Goal: Task Accomplishment & Management: Manage account settings

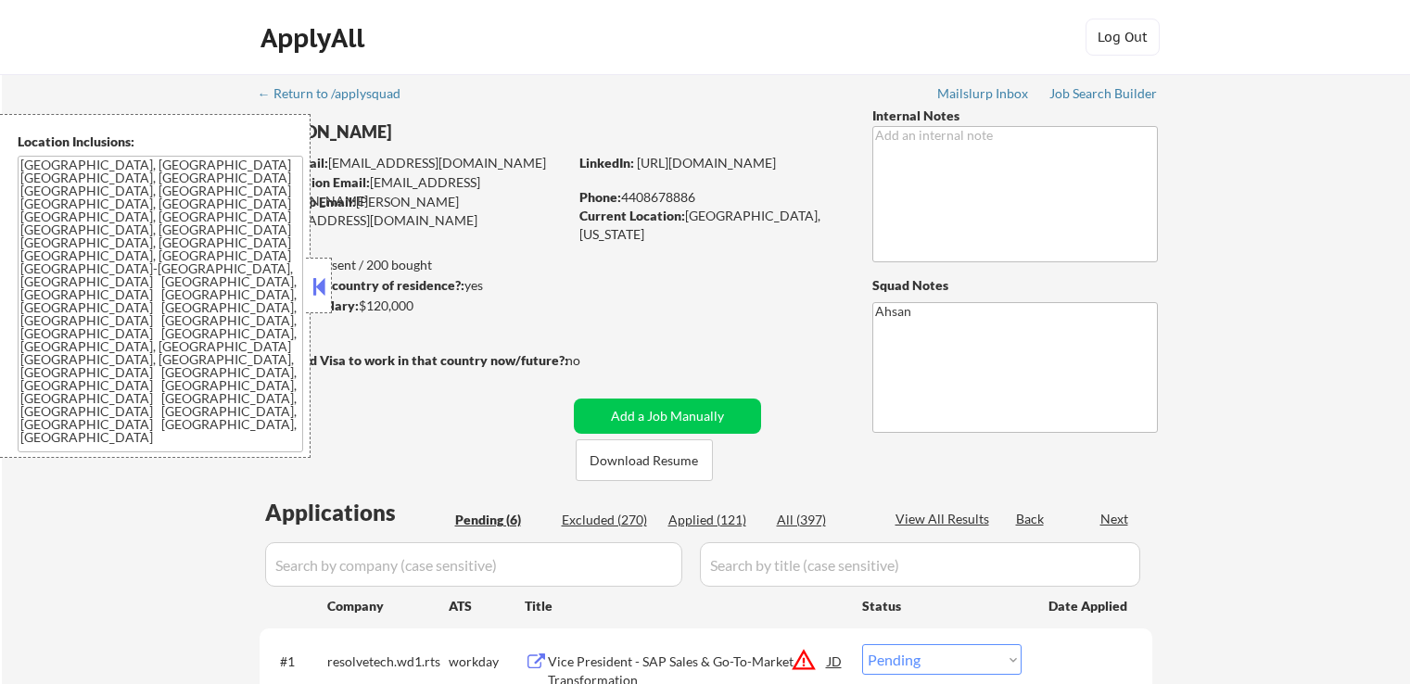
select select ""pending""
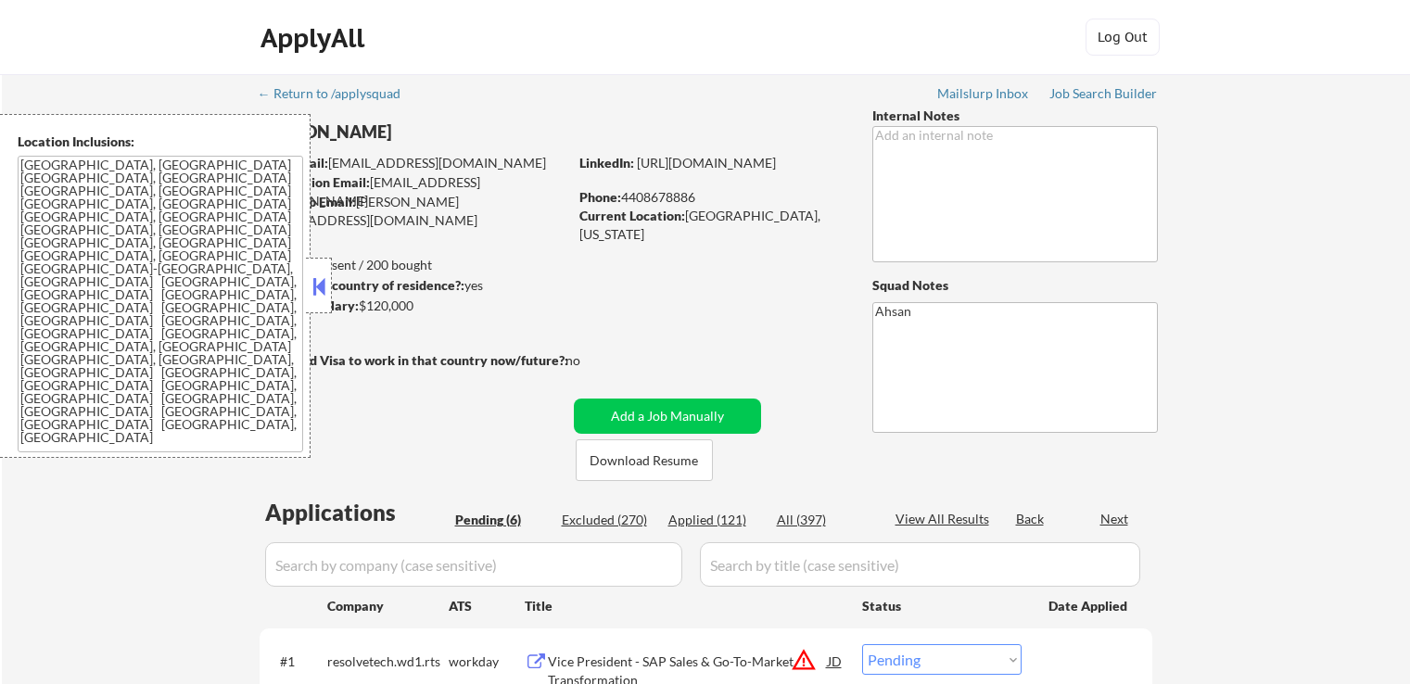
select select ""pending""
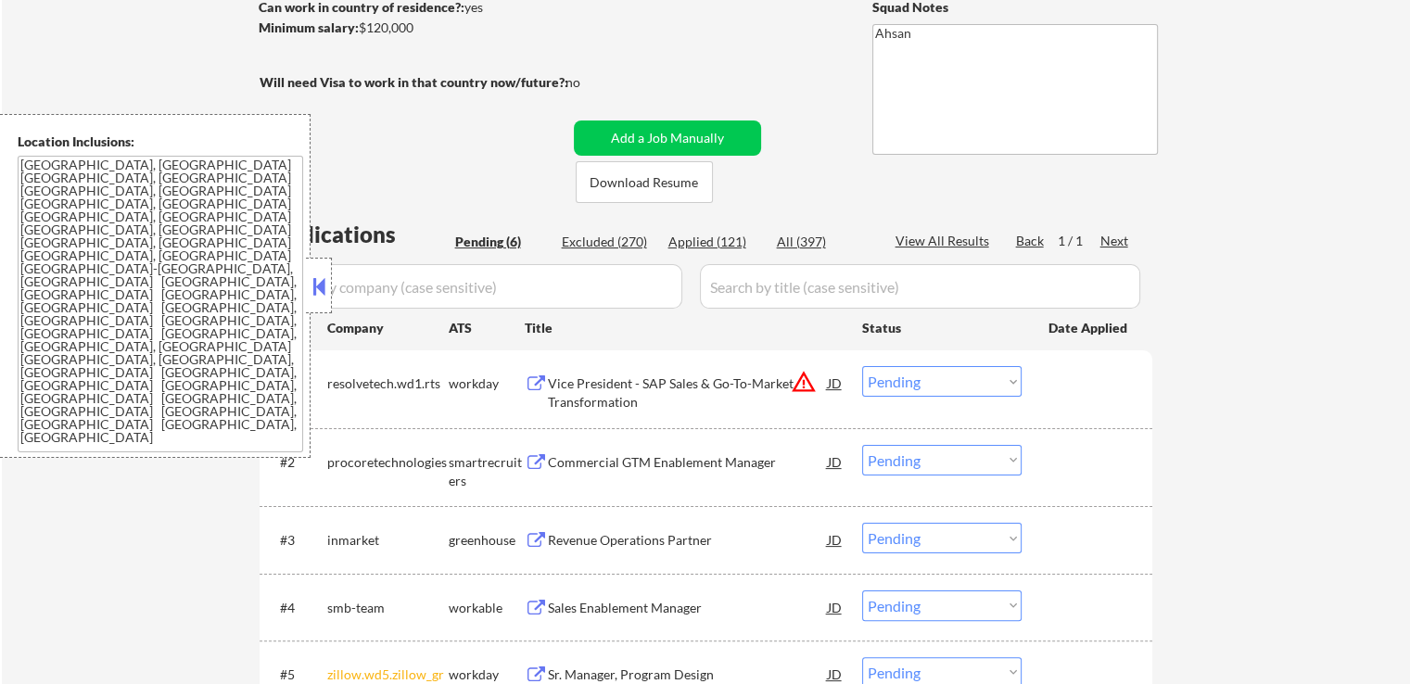
scroll to position [371, 0]
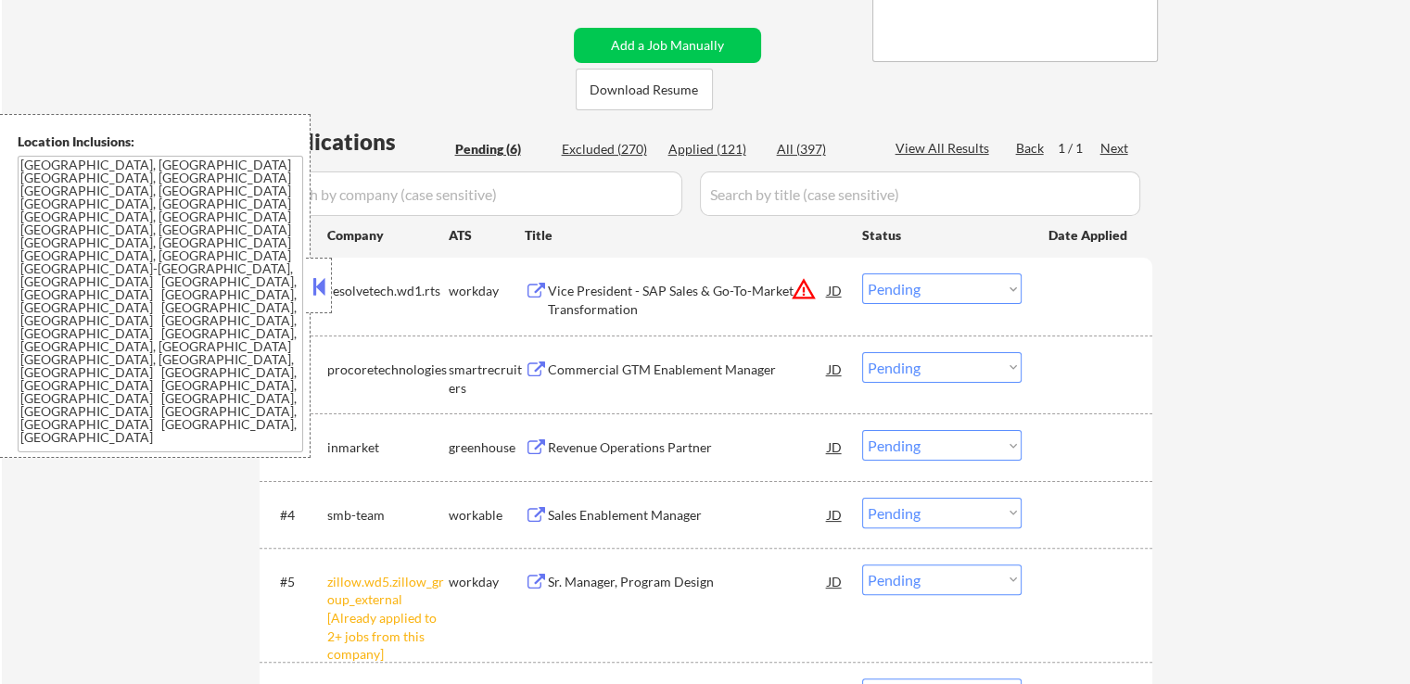
click at [579, 449] on div "Revenue Operations Partner" at bounding box center [688, 447] width 280 height 19
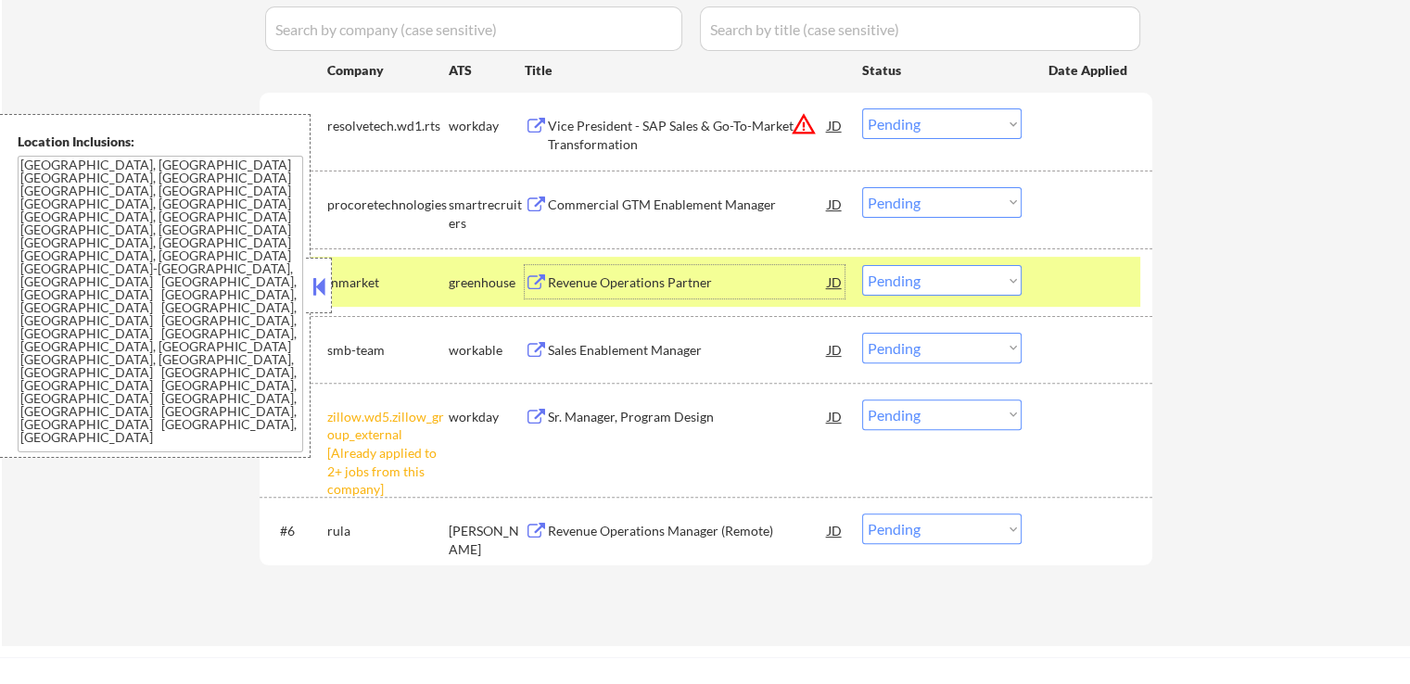
scroll to position [556, 0]
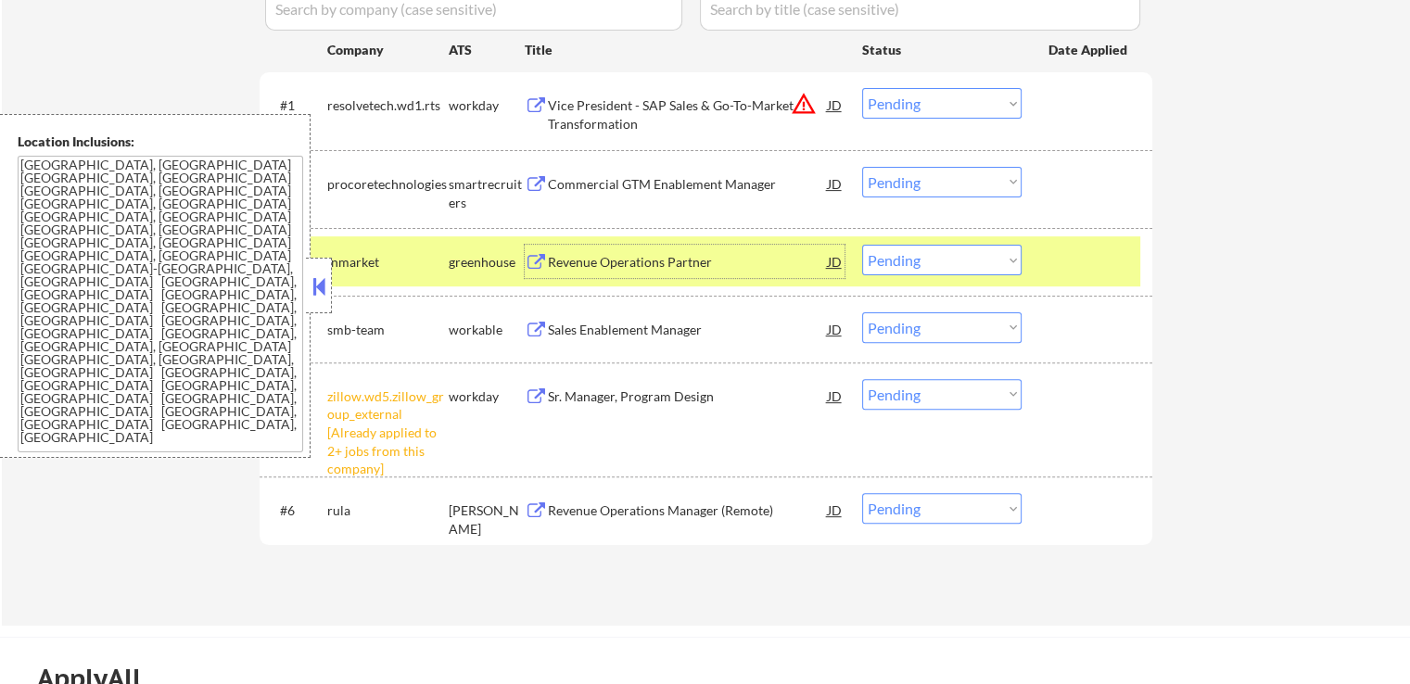
click at [929, 264] on select "Choose an option... Pending Applied Excluded (Questions) Excluded (Expired) Exc…" at bounding box center [941, 260] width 159 height 31
select select ""excluded__salary_""
click at [862, 245] on select "Choose an option... Pending Applied Excluded (Questions) Excluded (Expired) Exc…" at bounding box center [941, 260] width 159 height 31
click at [968, 407] on select "Choose an option... Pending Applied Excluded (Questions) Excluded (Expired) Exc…" at bounding box center [941, 394] width 159 height 31
select select ""excluded__other_""
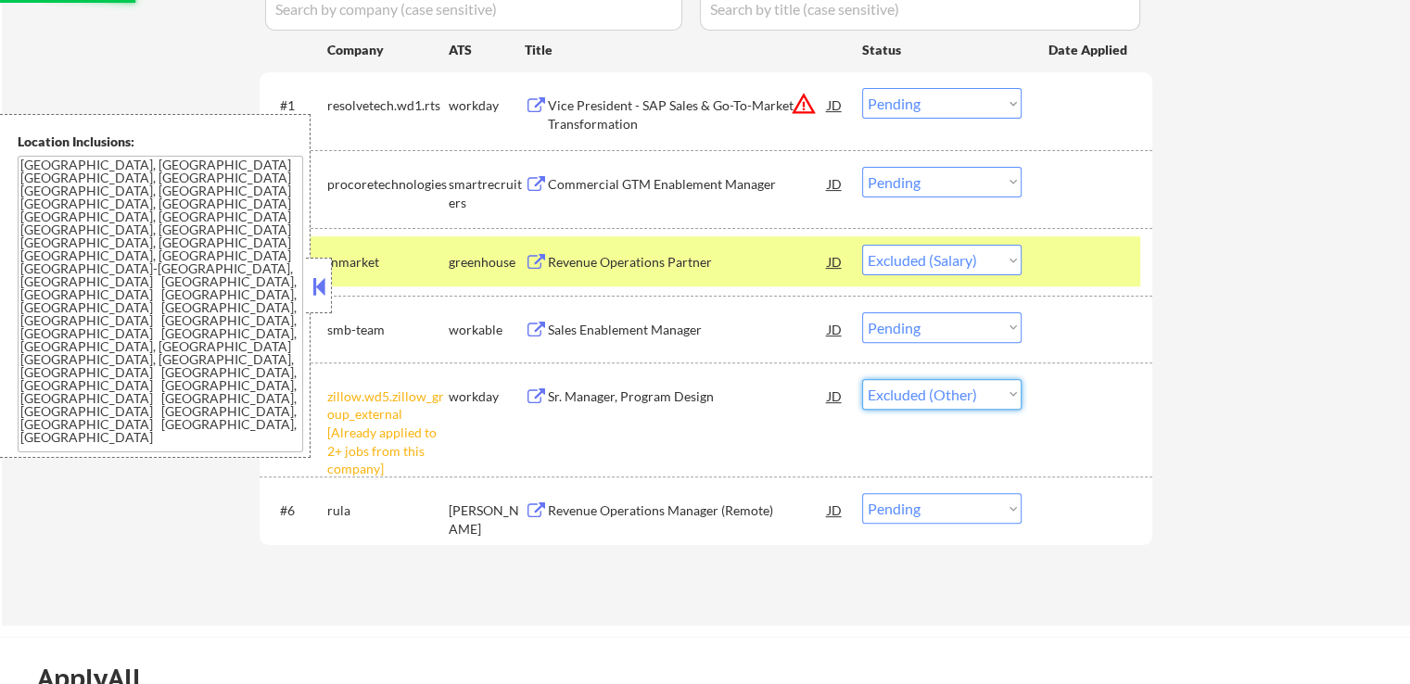
click at [862, 379] on select "Choose an option... Pending Applied Excluded (Questions) Excluded (Expired) Exc…" at bounding box center [941, 394] width 159 height 31
click at [601, 333] on div "Sales Enablement Manager" at bounding box center [688, 330] width 280 height 19
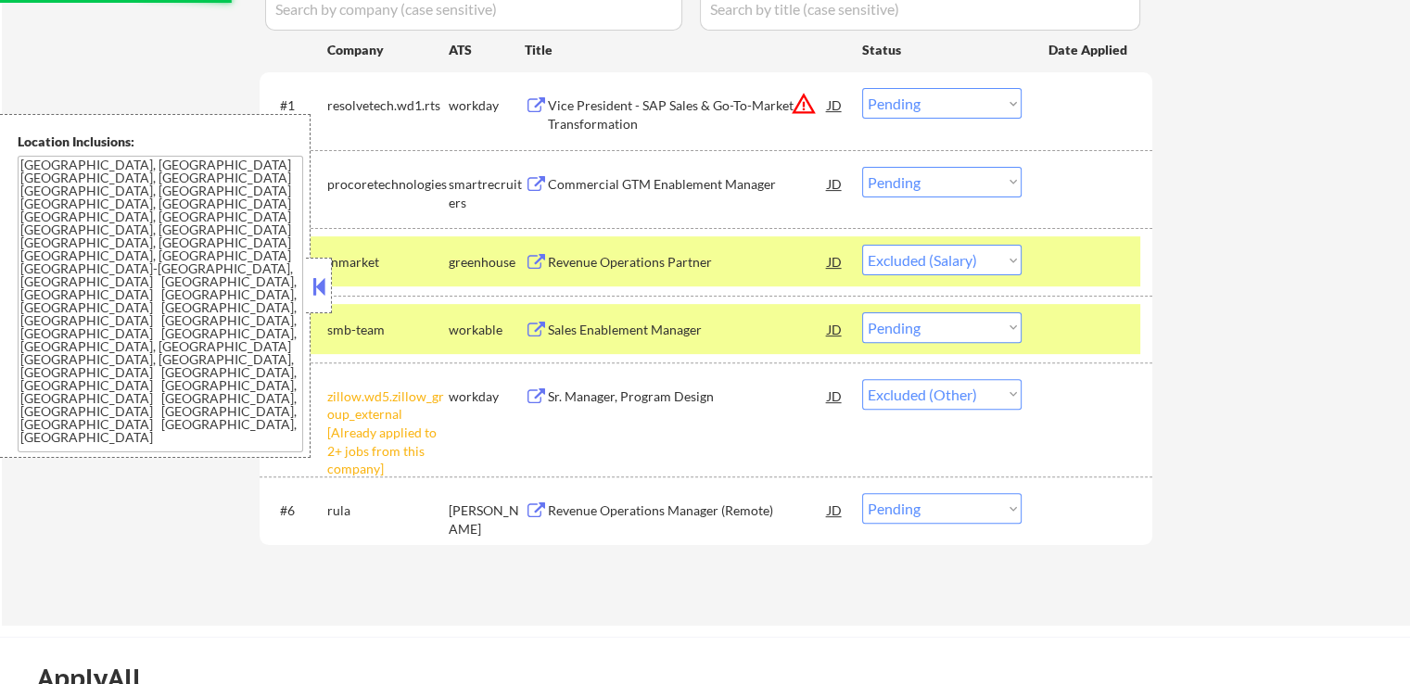
select select ""pending""
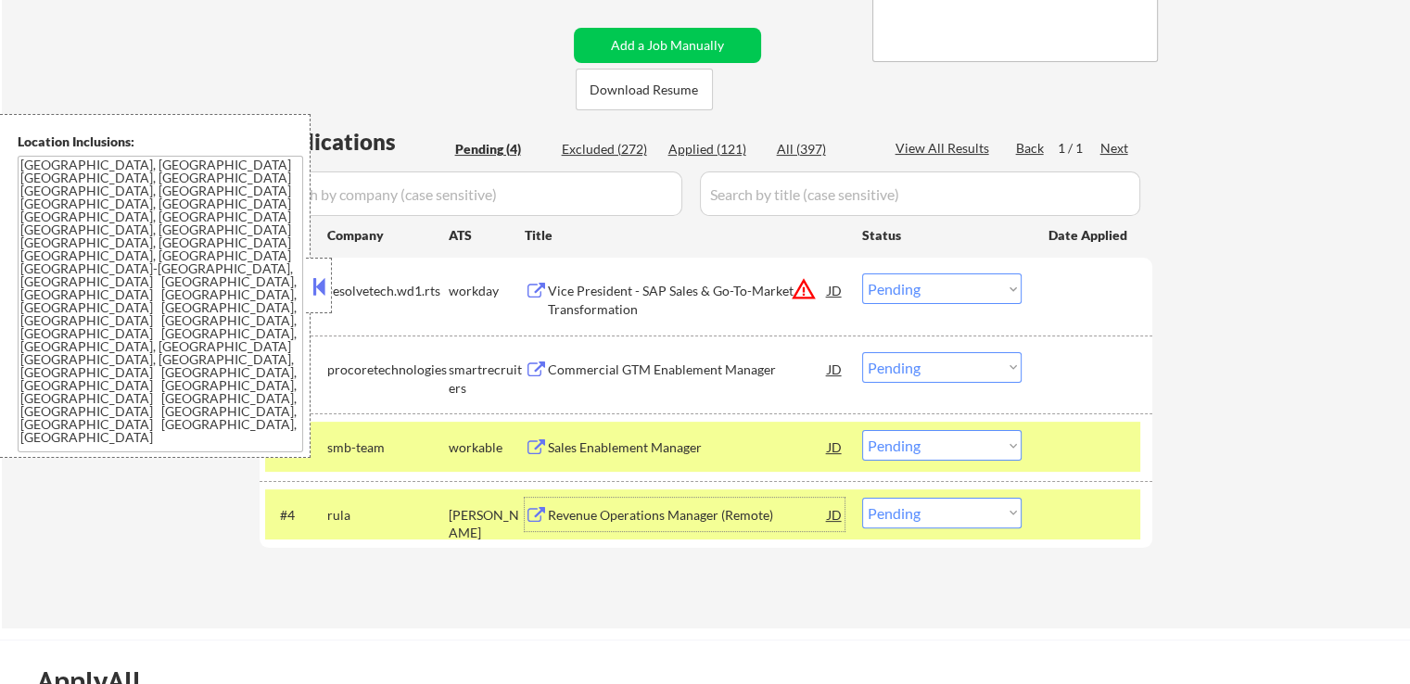
scroll to position [463, 0]
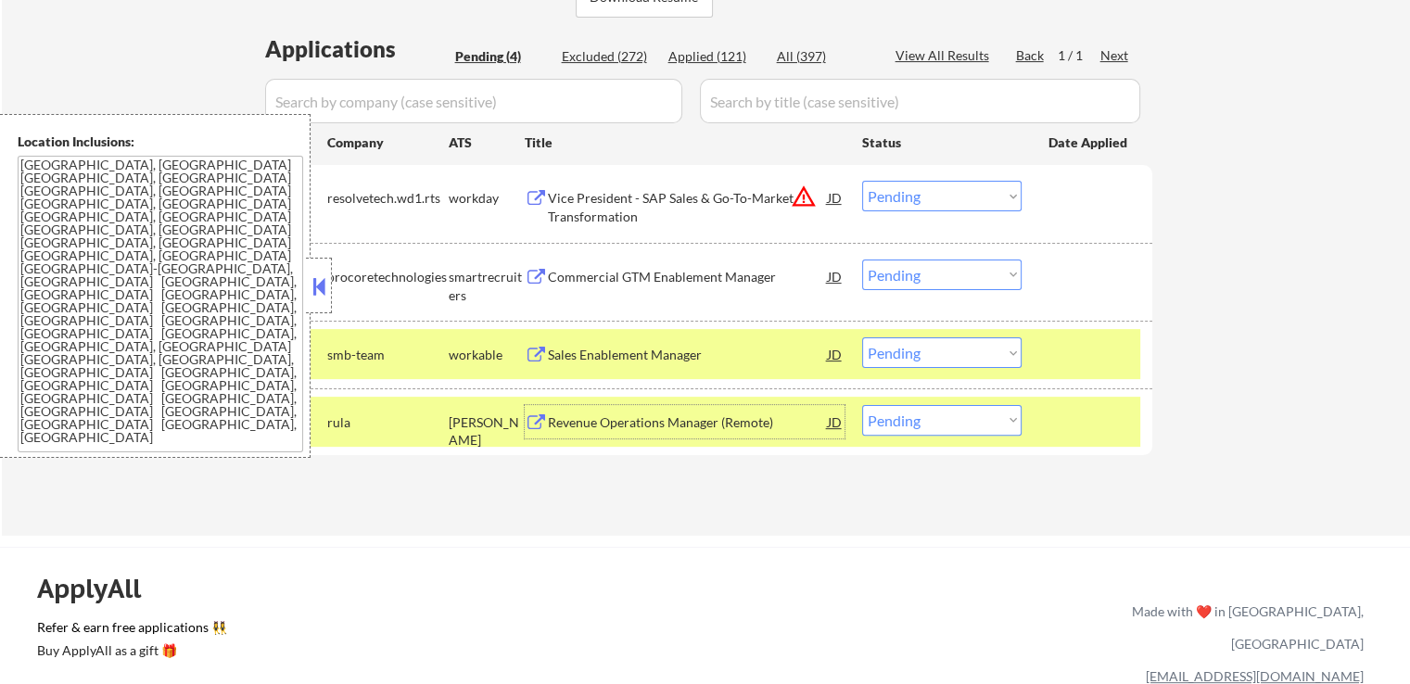
click at [594, 426] on div "Revenue Operations Manager (Remote)" at bounding box center [688, 422] width 280 height 19
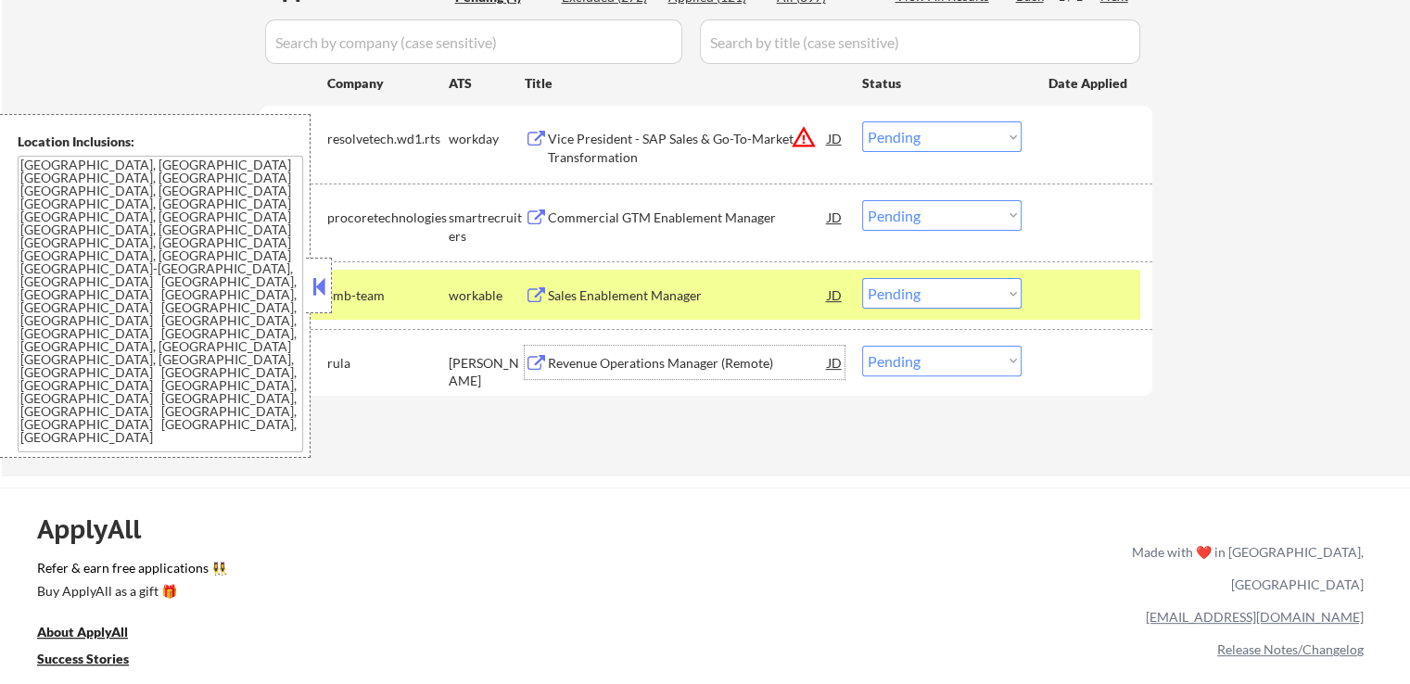
scroll to position [556, 0]
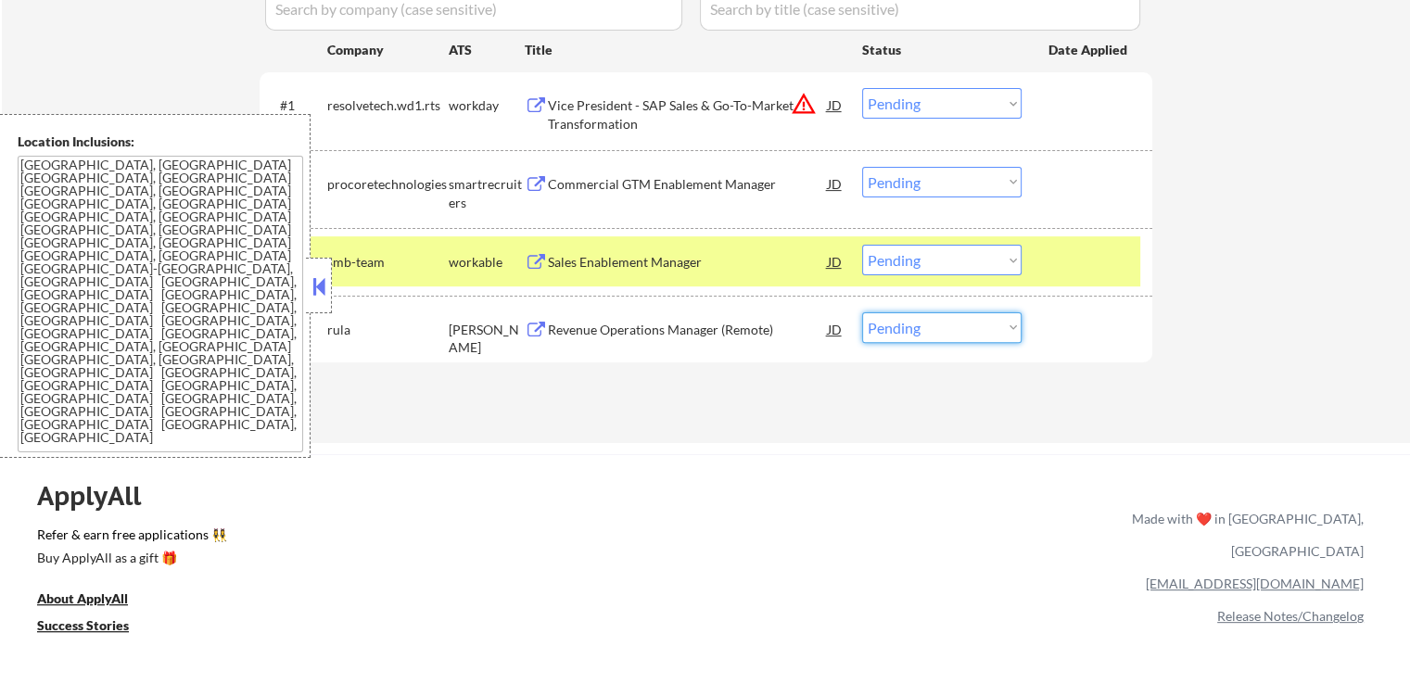
drag, startPoint x: 919, startPoint y: 327, endPoint x: 924, endPoint y: 340, distance: 13.8
click at [921, 328] on select "Choose an option... Pending Applied Excluded (Questions) Excluded (Expired) Exc…" at bounding box center [941, 327] width 159 height 31
select select ""applied""
click at [862, 312] on select "Choose an option... Pending Applied Excluded (Questions) Excluded (Expired) Exc…" at bounding box center [941, 327] width 159 height 31
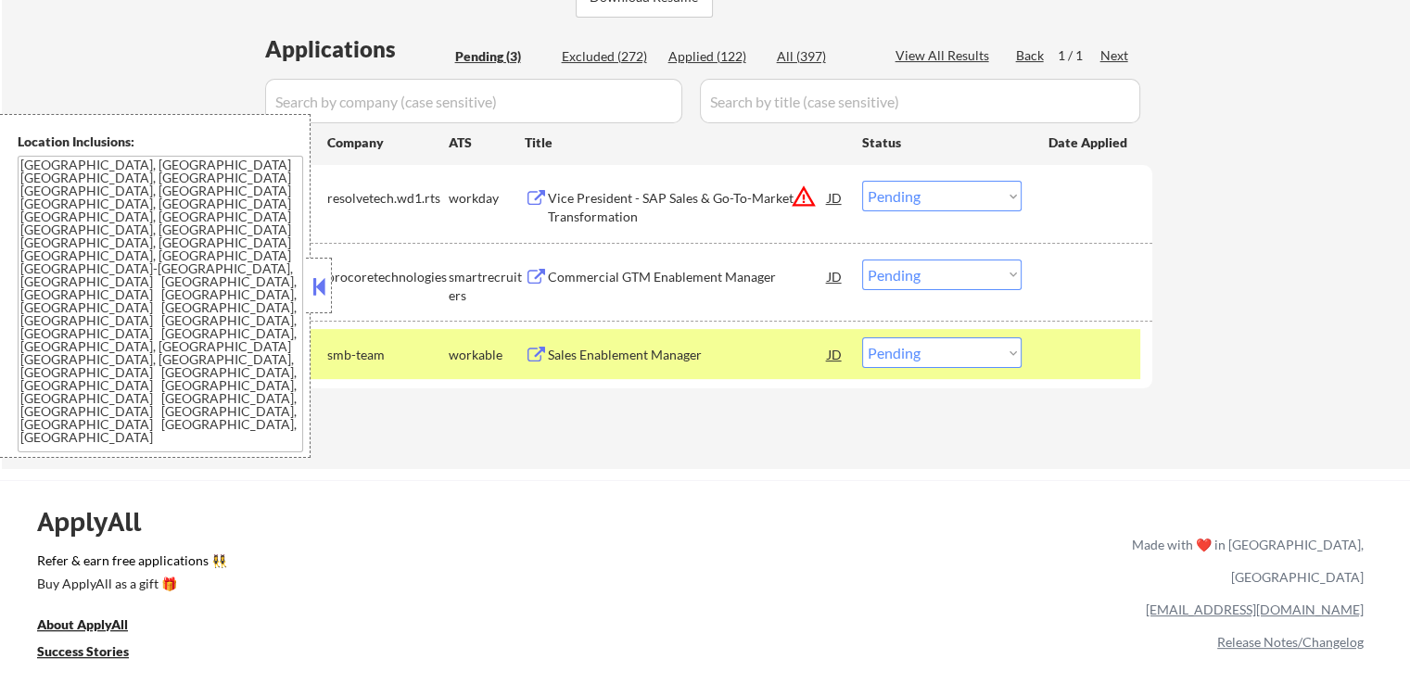
scroll to position [463, 0]
click at [601, 285] on div "Commercial GTM Enablement Manager" at bounding box center [688, 277] width 280 height 19
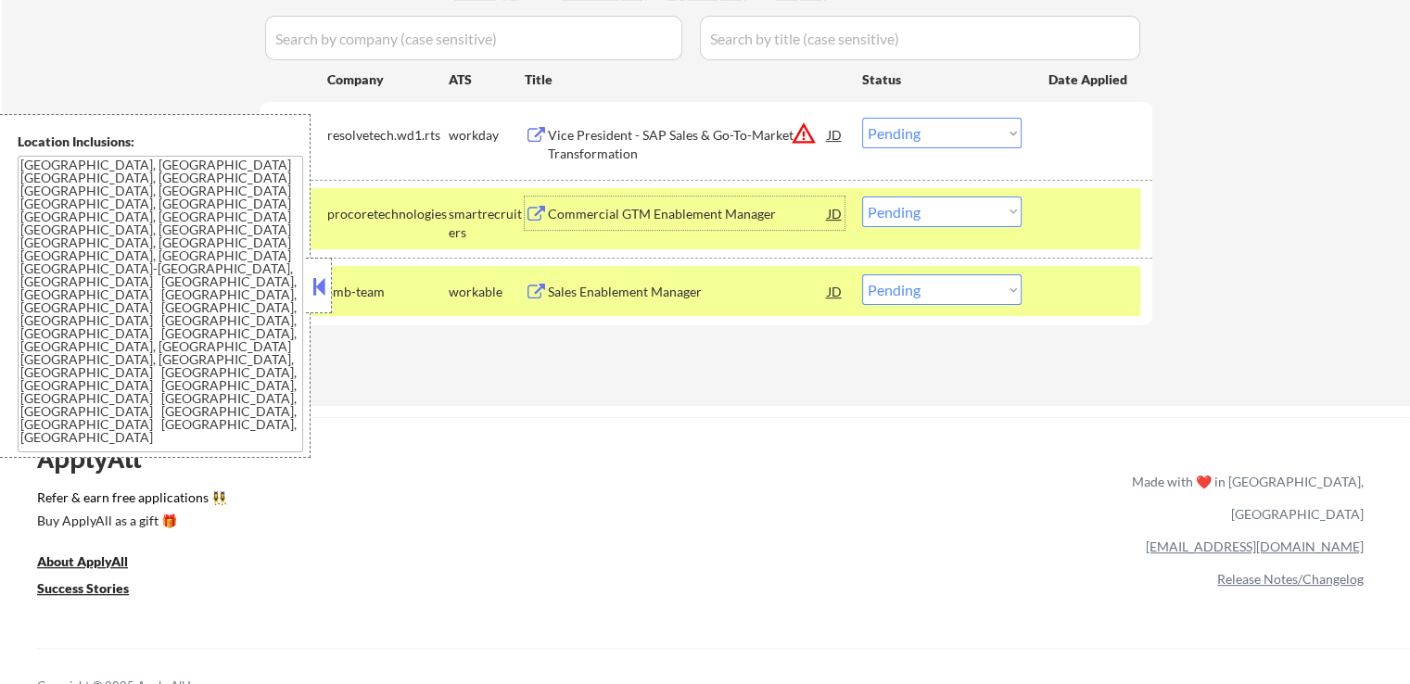
scroll to position [556, 0]
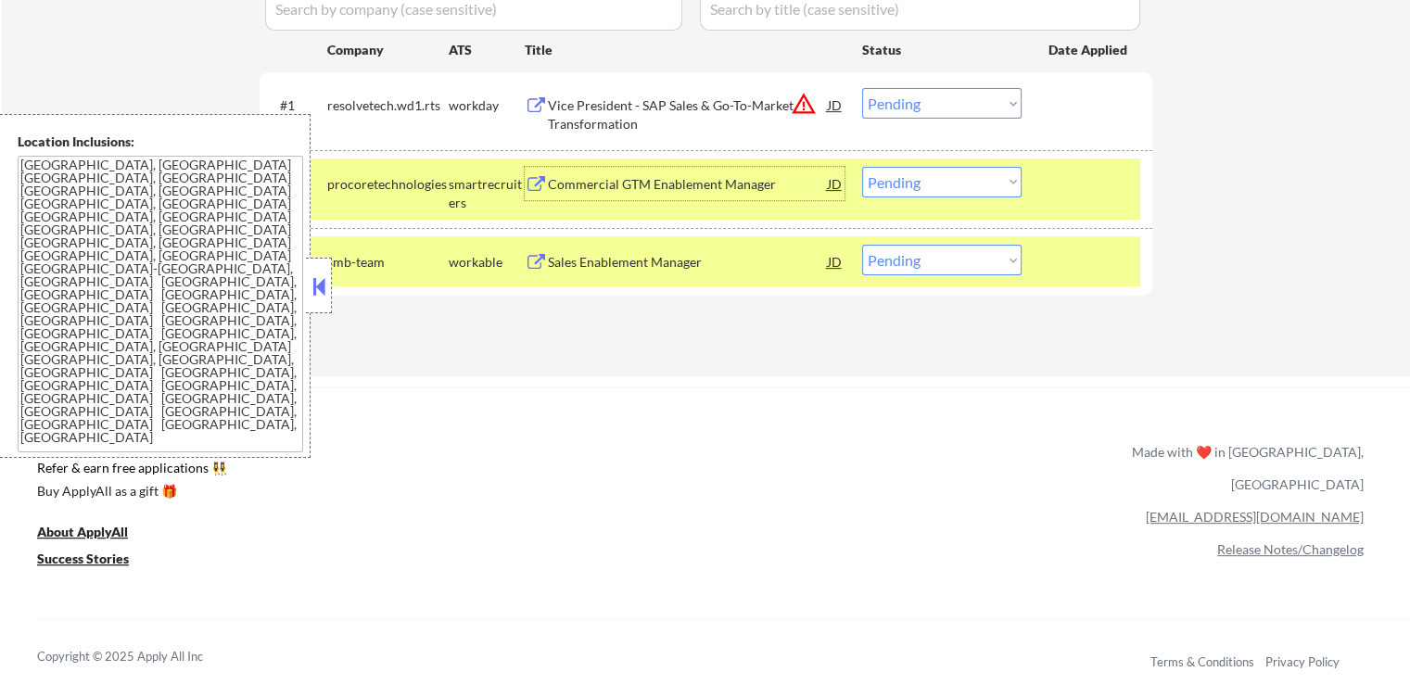
click at [956, 186] on select "Choose an option... Pending Applied Excluded (Questions) Excluded (Expired) Exc…" at bounding box center [941, 182] width 159 height 31
click at [862, 167] on select "Choose an option... Pending Applied Excluded (Questions) Excluded (Expired) Exc…" at bounding box center [941, 182] width 159 height 31
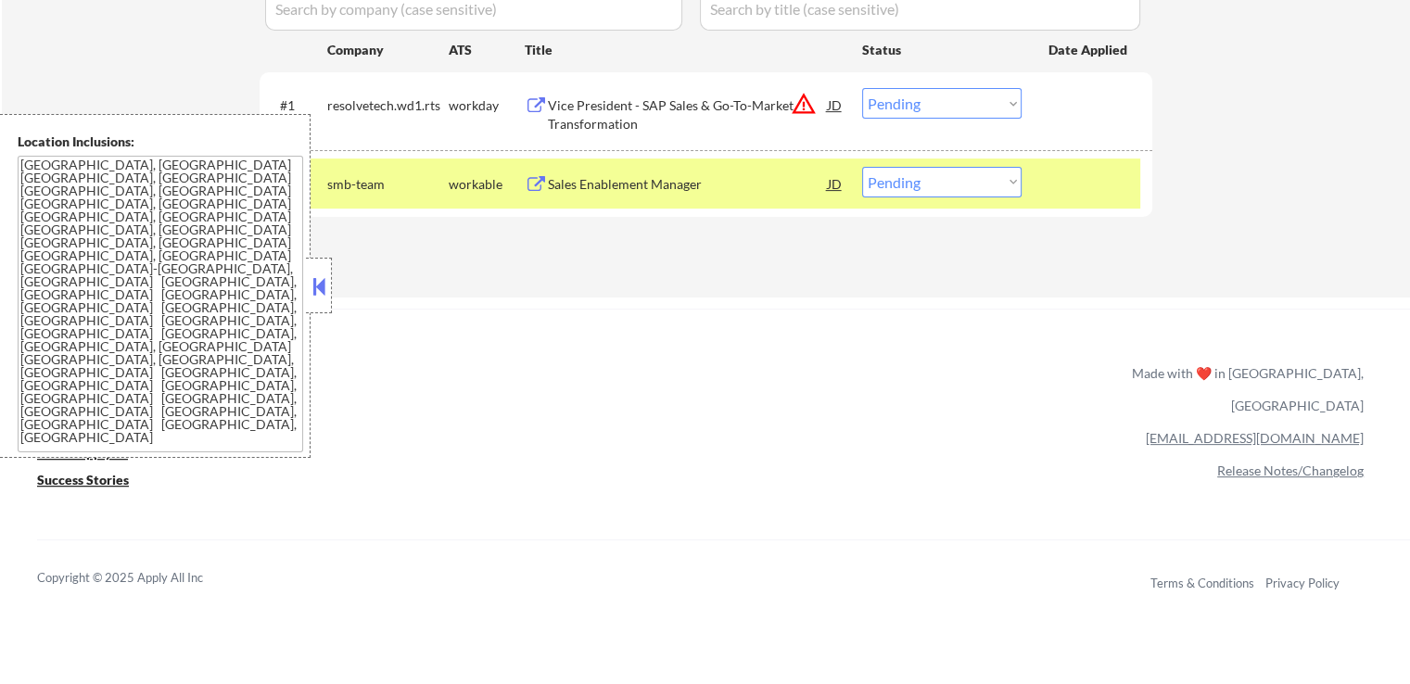
click at [918, 185] on select "Choose an option... Pending Applied Excluded (Questions) Excluded (Expired) Exc…" at bounding box center [941, 182] width 159 height 31
select select ""applied""
click at [862, 167] on select "Choose an option... Pending Applied Excluded (Questions) Excluded (Expired) Exc…" at bounding box center [941, 182] width 159 height 31
click at [919, 93] on select "Choose an option... Pending Applied Excluded (Questions) Excluded (Expired) Exc…" at bounding box center [941, 103] width 159 height 31
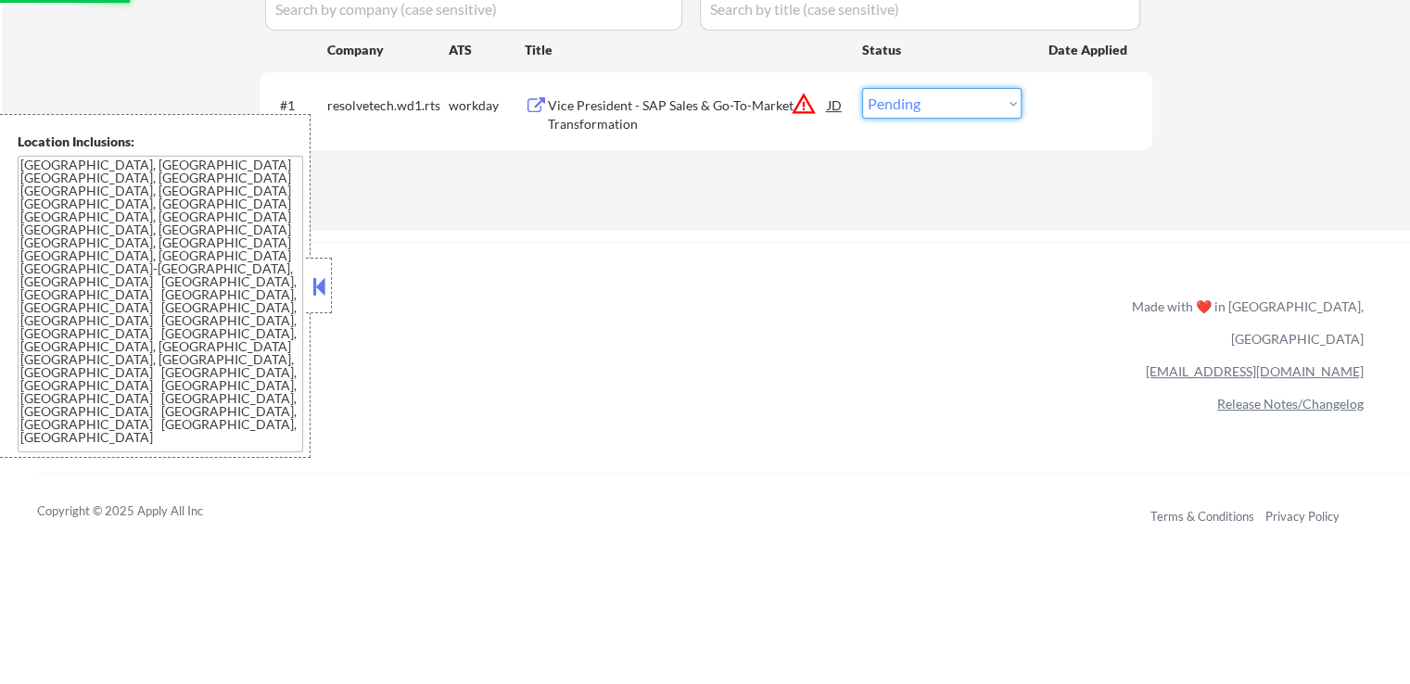
select select ""excluded__location_""
click at [862, 88] on select "Choose an option... Pending Applied Excluded (Questions) Excluded (Expired) Exc…" at bounding box center [941, 103] width 159 height 31
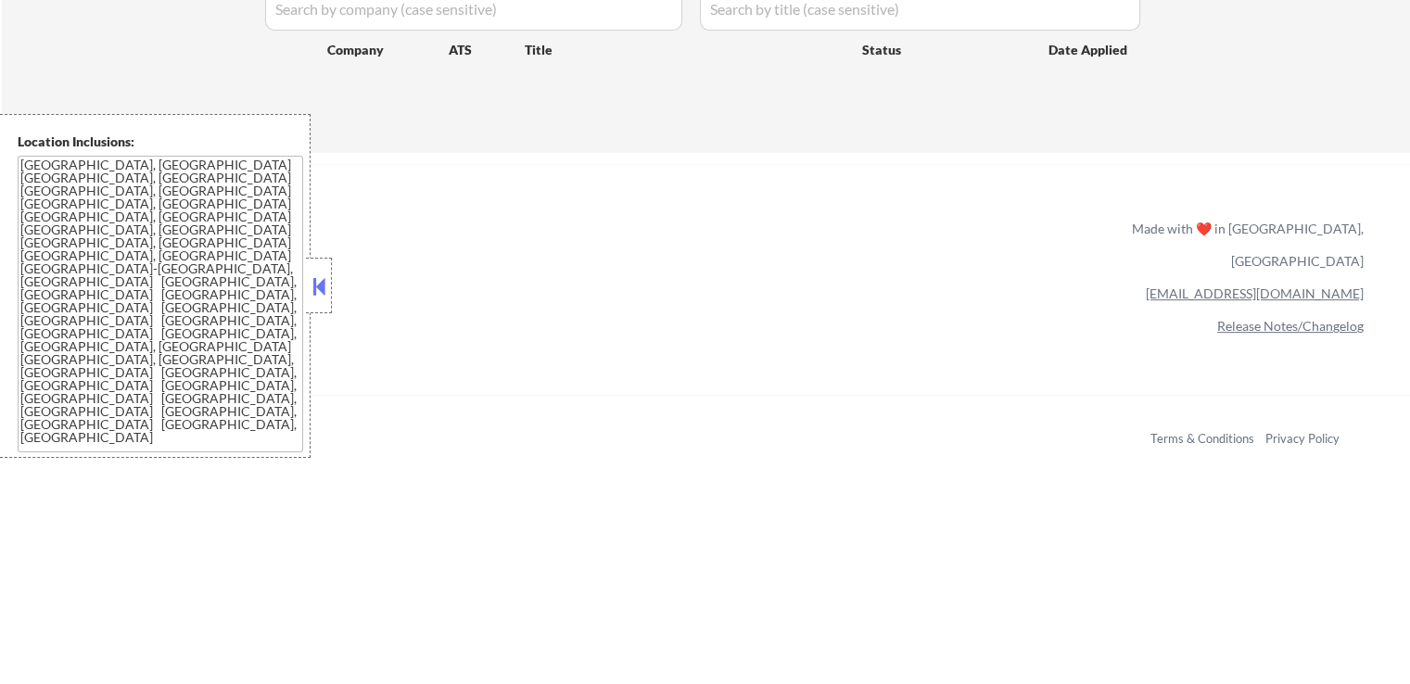
scroll to position [93, 0]
